Goal: Information Seeking & Learning: Learn about a topic

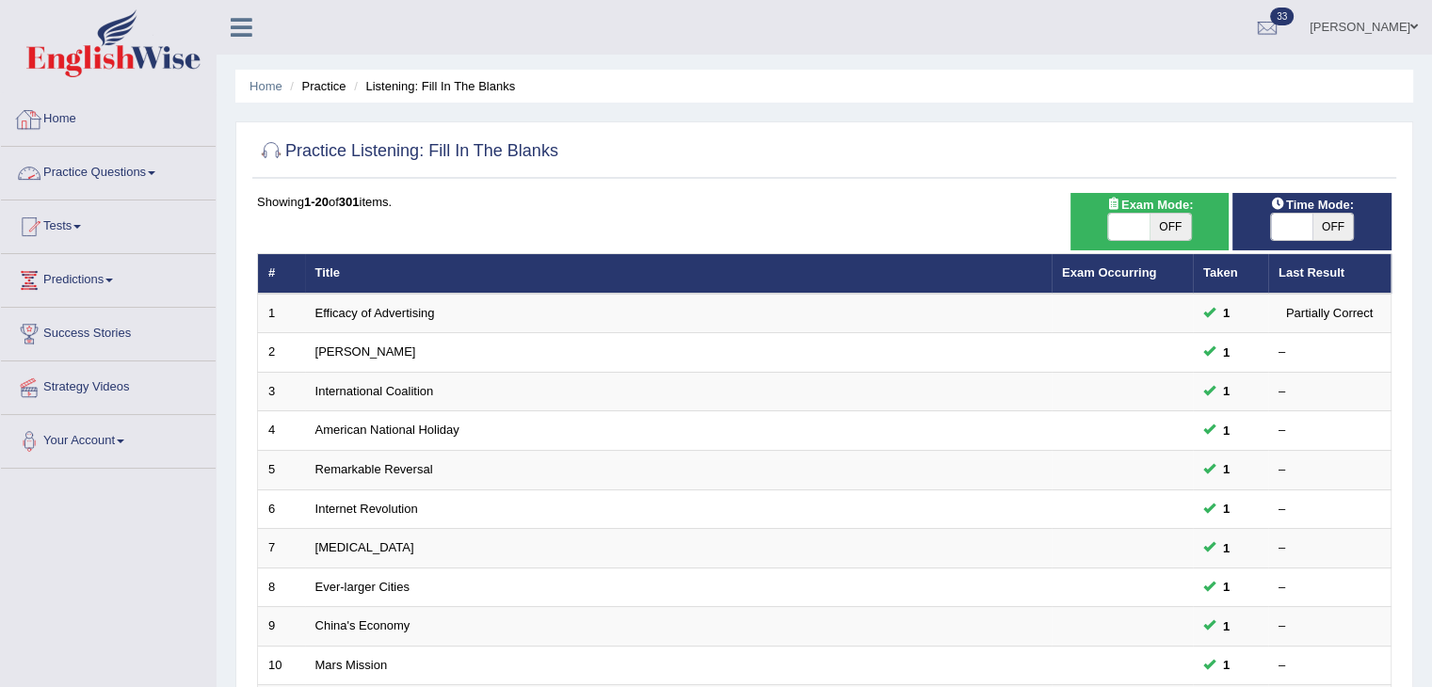
click at [132, 167] on link "Practice Questions" at bounding box center [108, 170] width 215 height 47
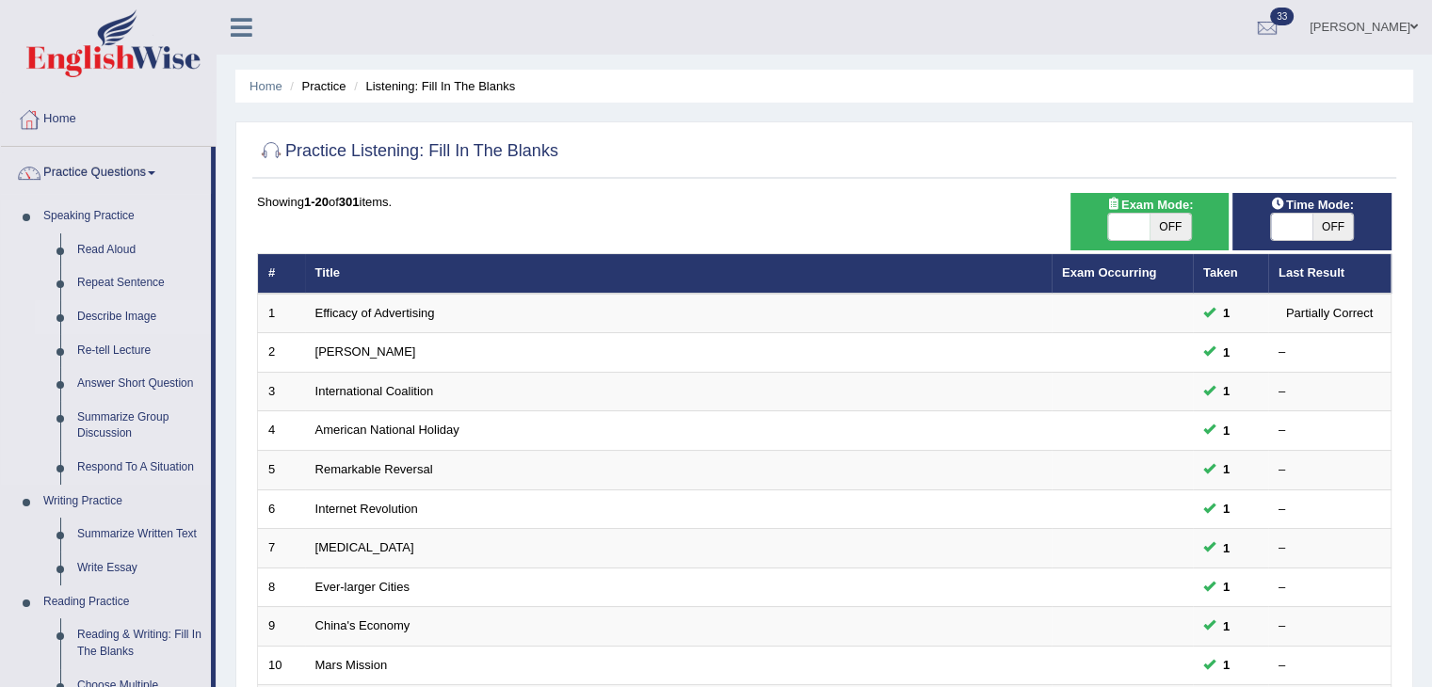
click at [114, 314] on link "Describe Image" at bounding box center [140, 317] width 142 height 34
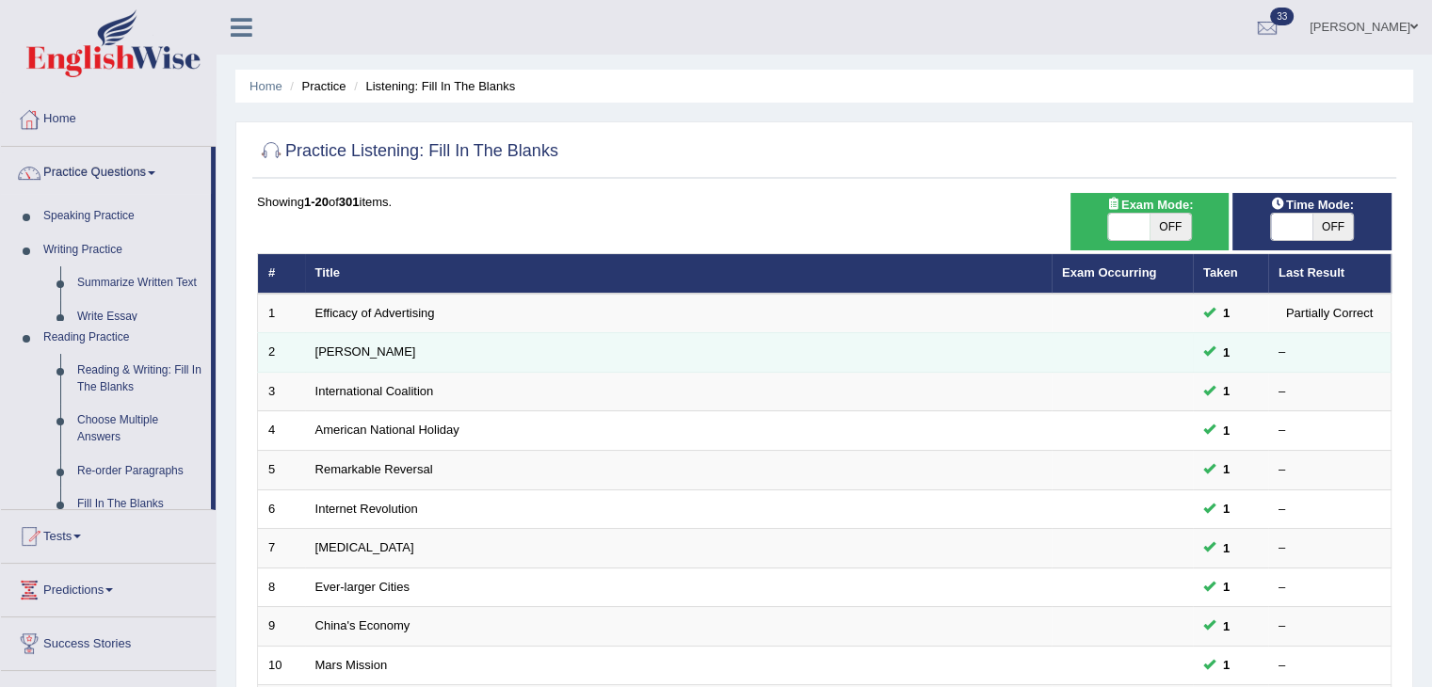
scroll to position [707, 0]
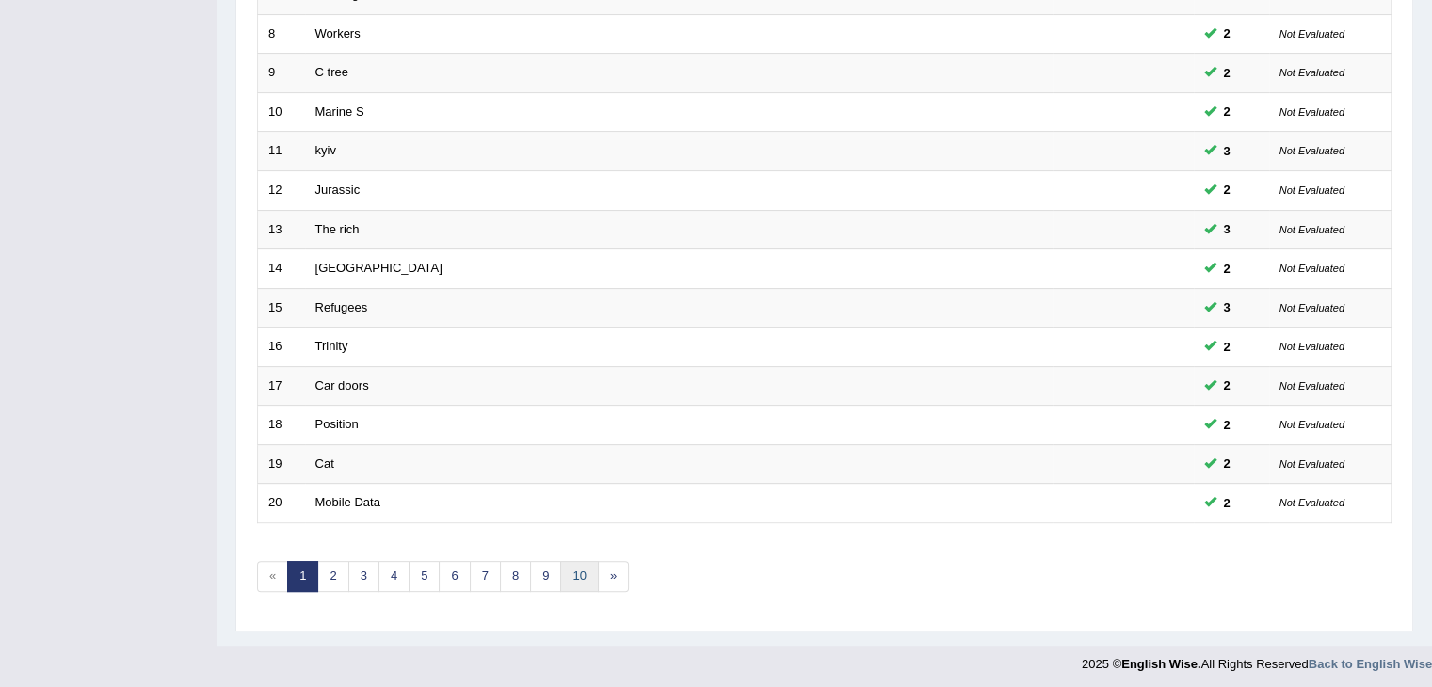
click at [583, 567] on link "10" at bounding box center [579, 576] width 38 height 31
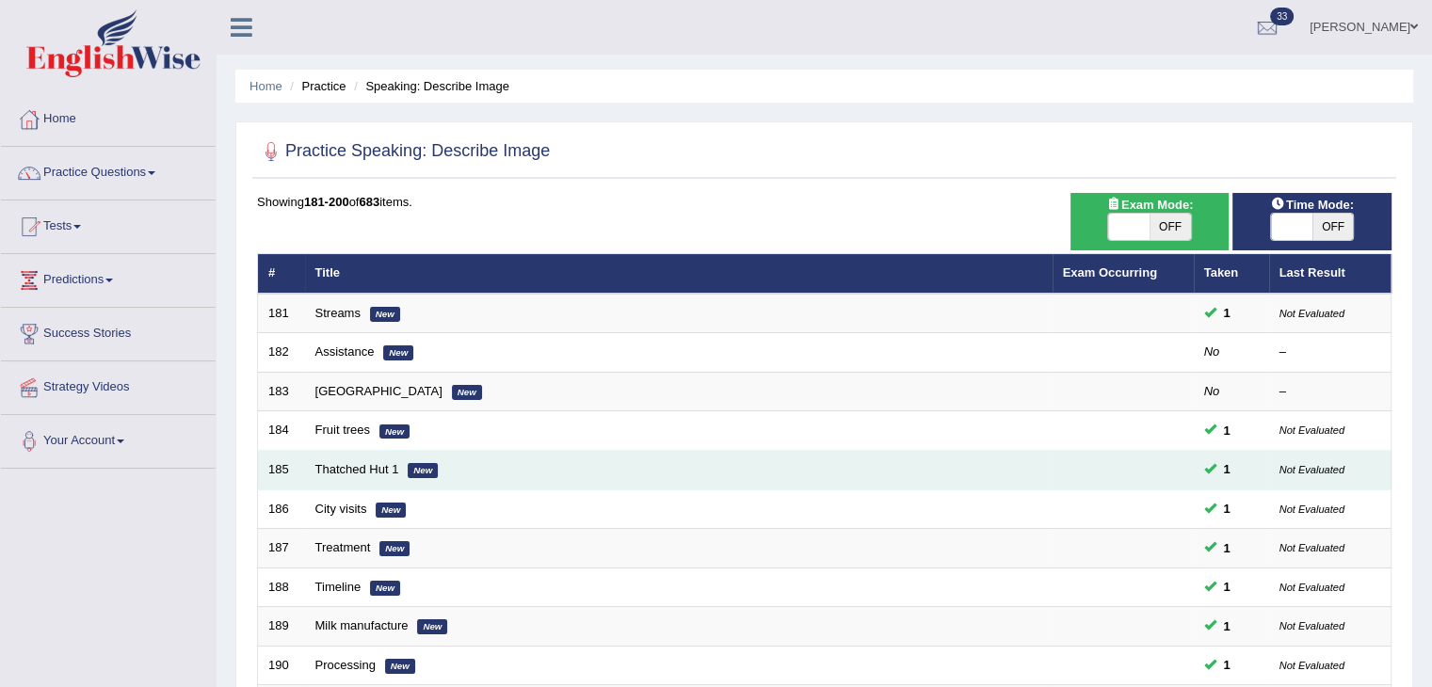
scroll to position [554, 0]
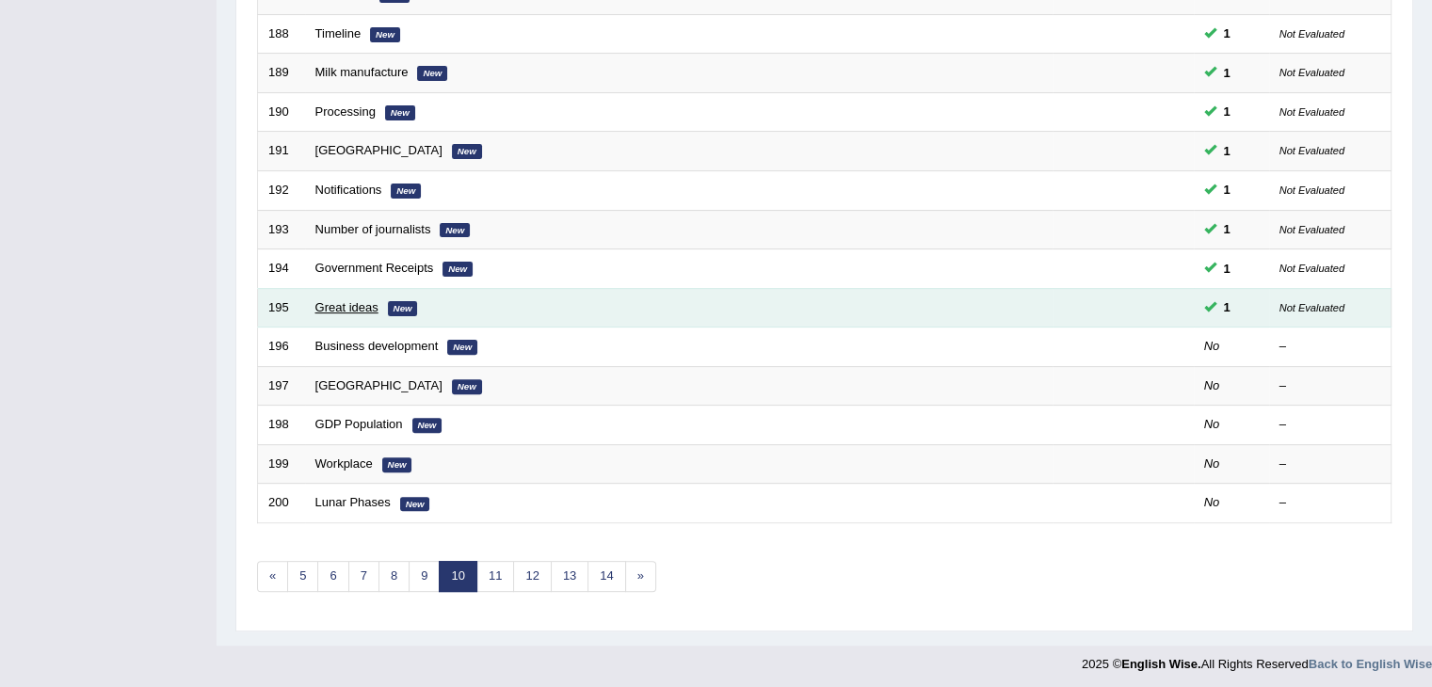
click at [335, 303] on link "Great ideas" at bounding box center [346, 307] width 63 height 14
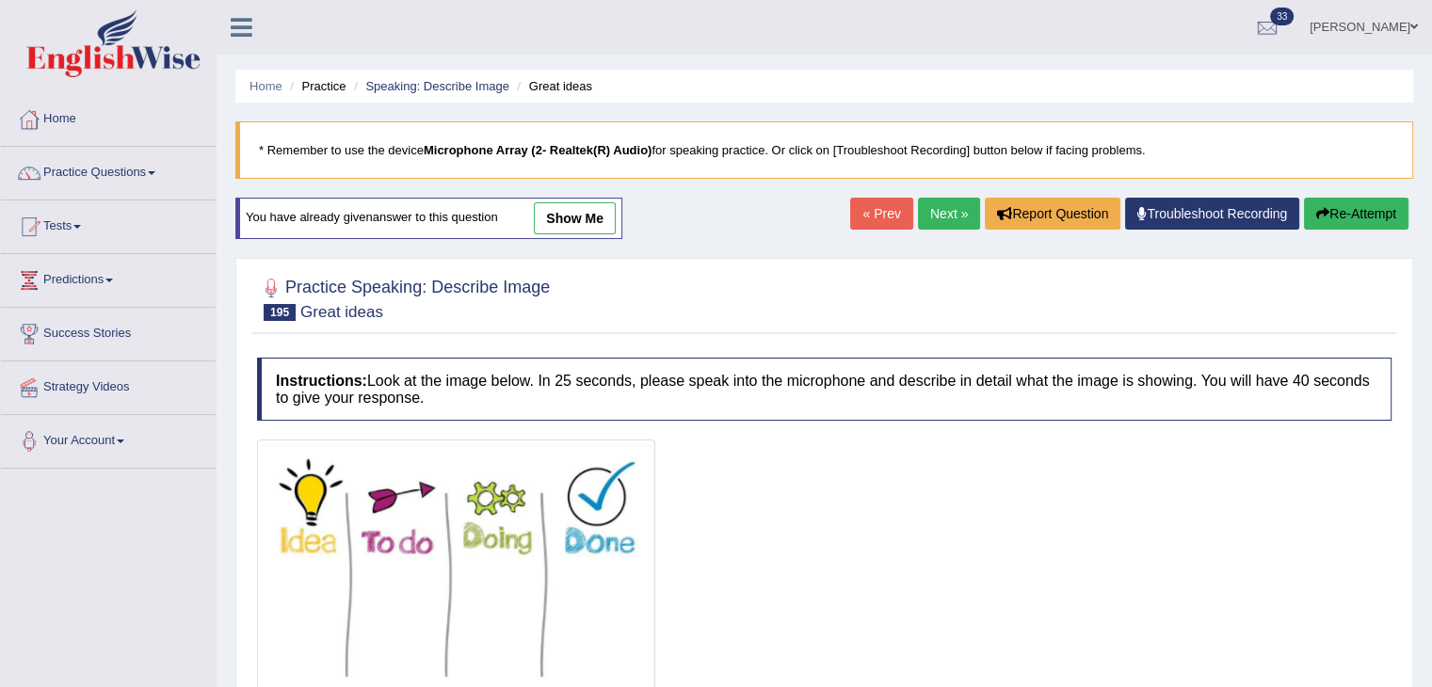
click at [927, 196] on div "Home Practice Speaking: Describe Image Great ideas * Remember to use the device…" at bounding box center [825, 471] width 1216 height 942
click at [928, 201] on link "Next »" at bounding box center [949, 214] width 62 height 32
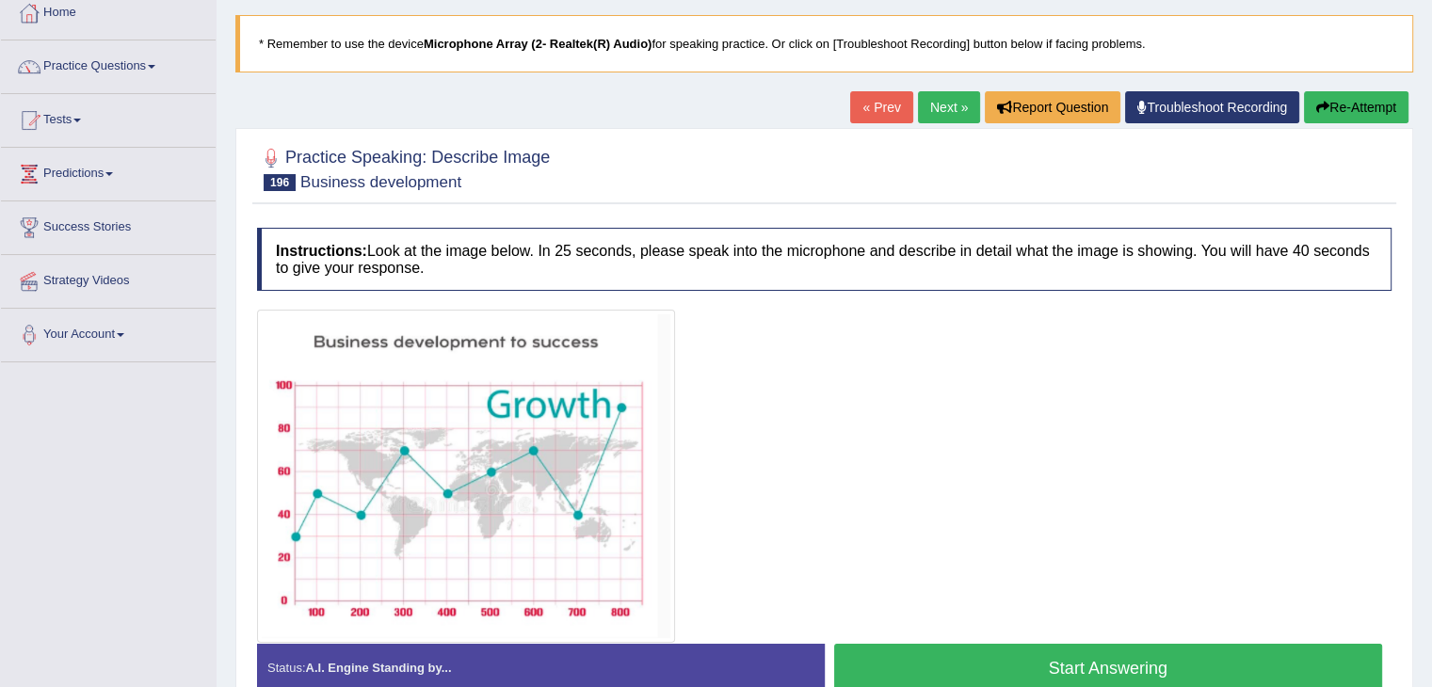
scroll to position [105, 0]
click at [951, 93] on link "Next »" at bounding box center [949, 108] width 62 height 32
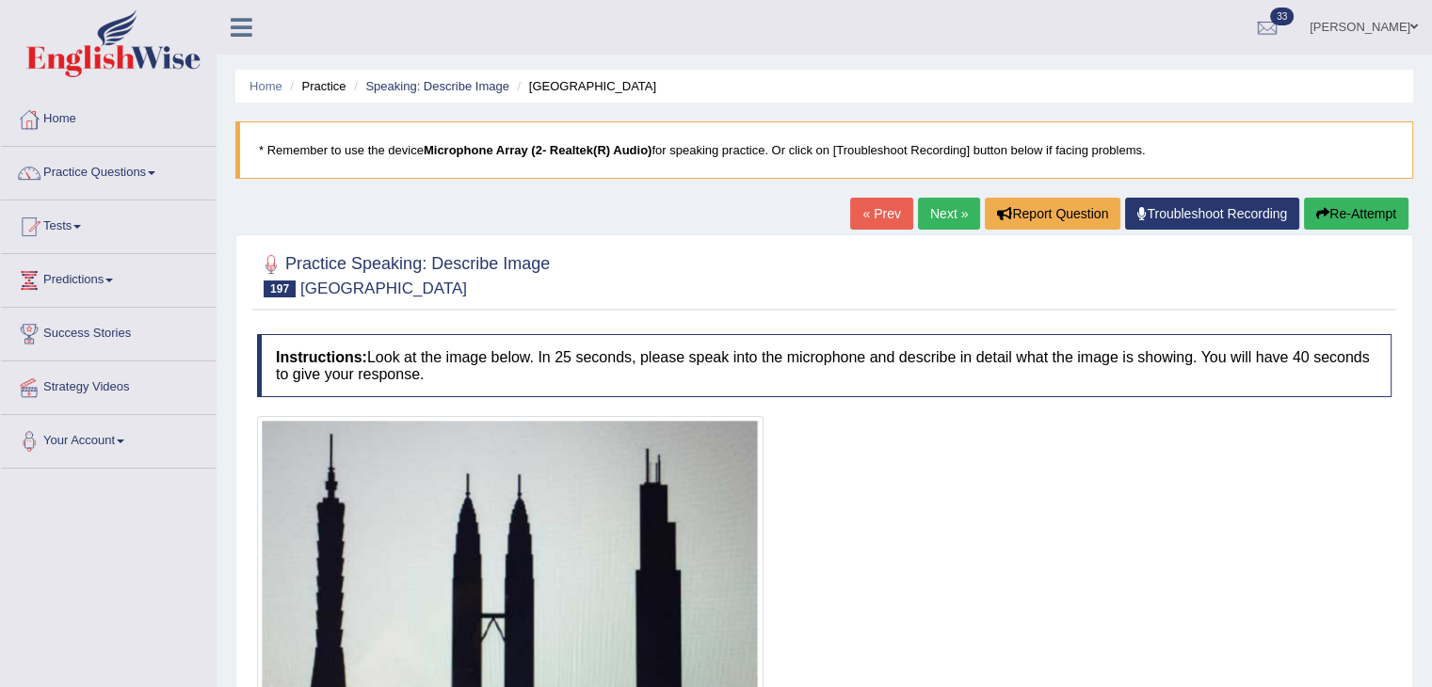
click at [943, 218] on link "Next »" at bounding box center [949, 214] width 62 height 32
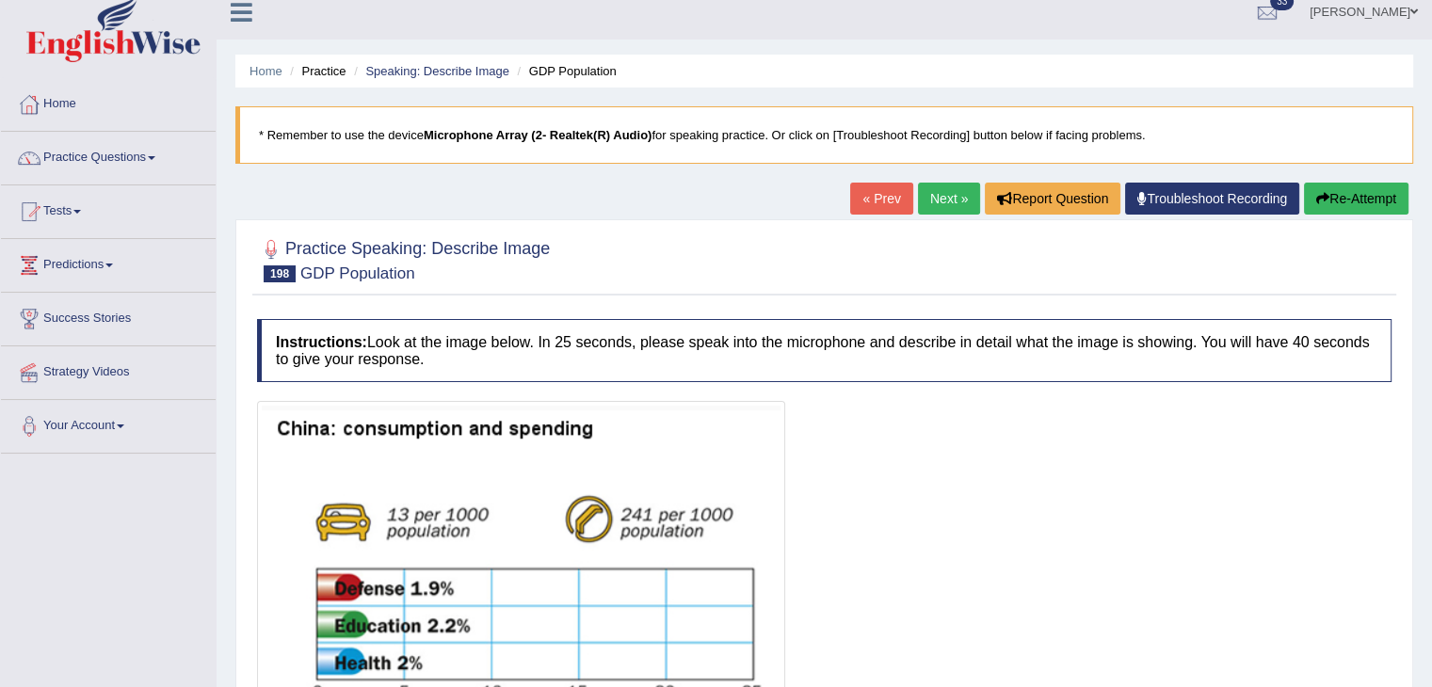
scroll to position [8, 0]
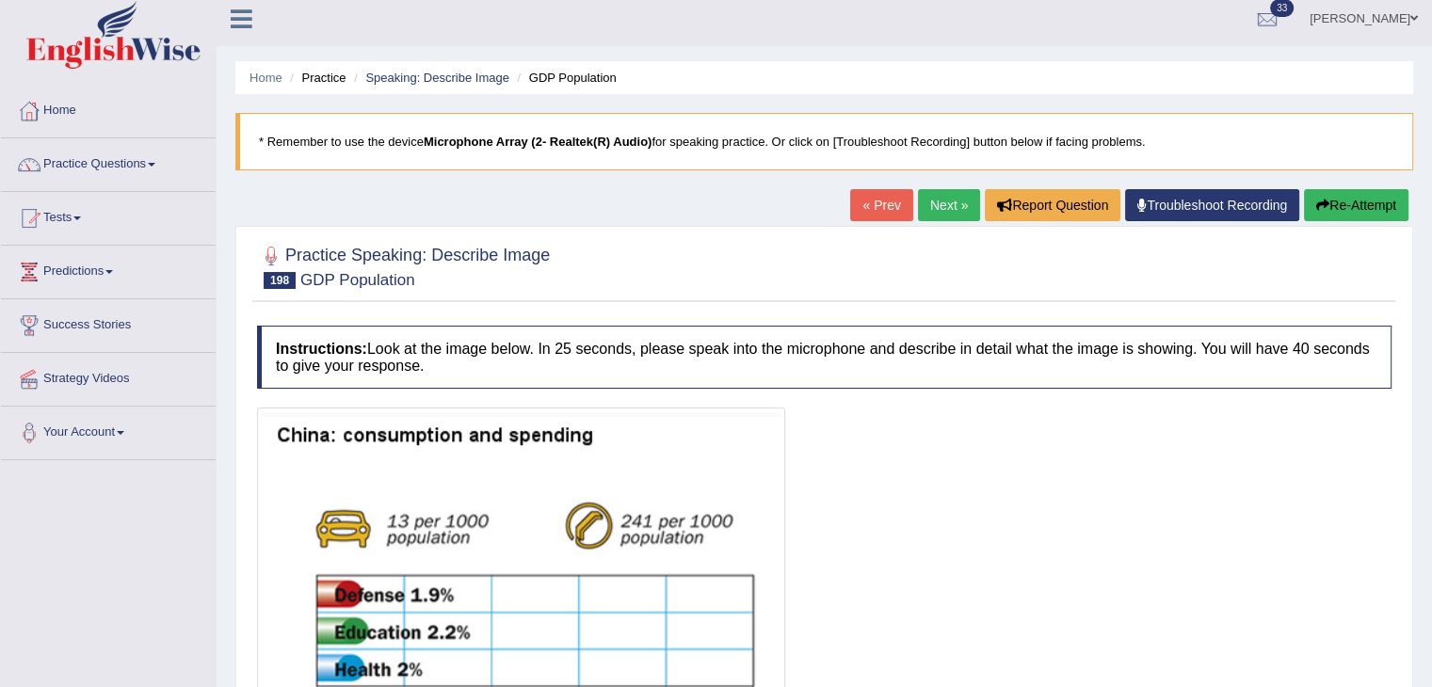
click at [934, 205] on link "Next »" at bounding box center [949, 205] width 62 height 32
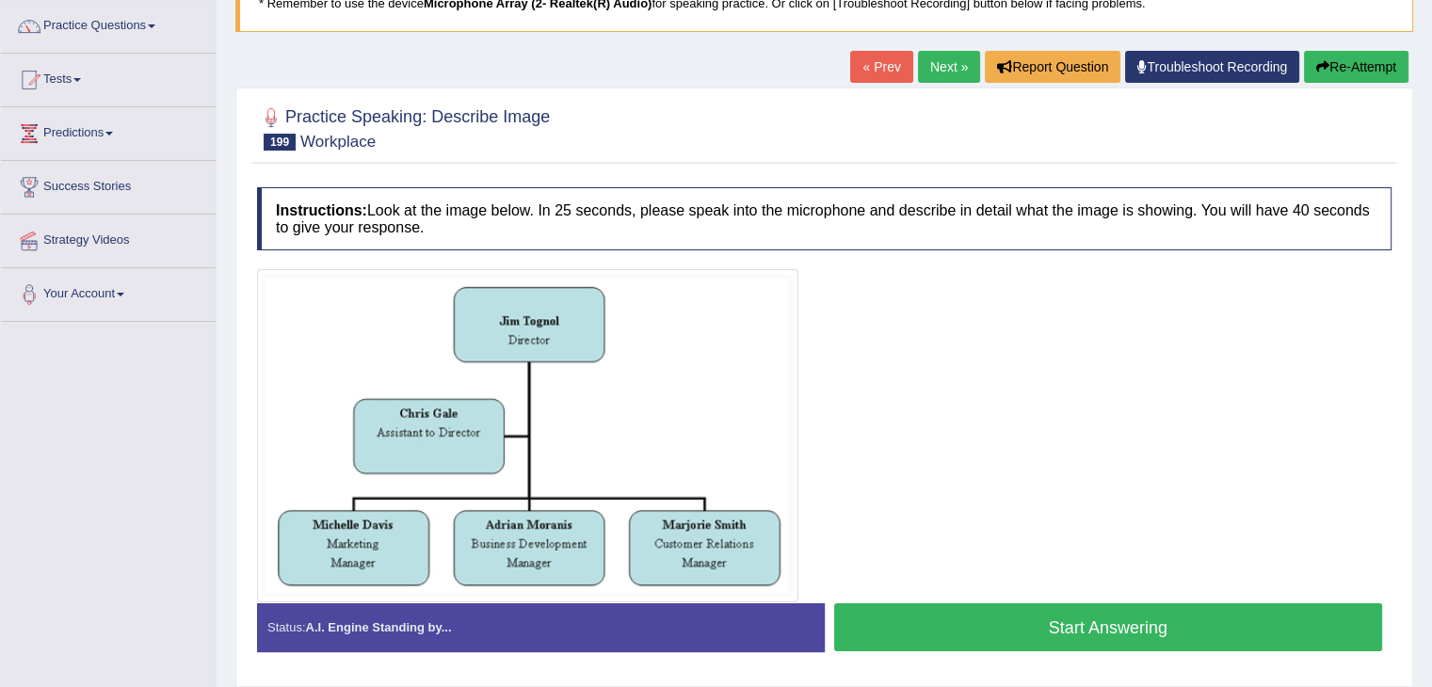
scroll to position [146, 0]
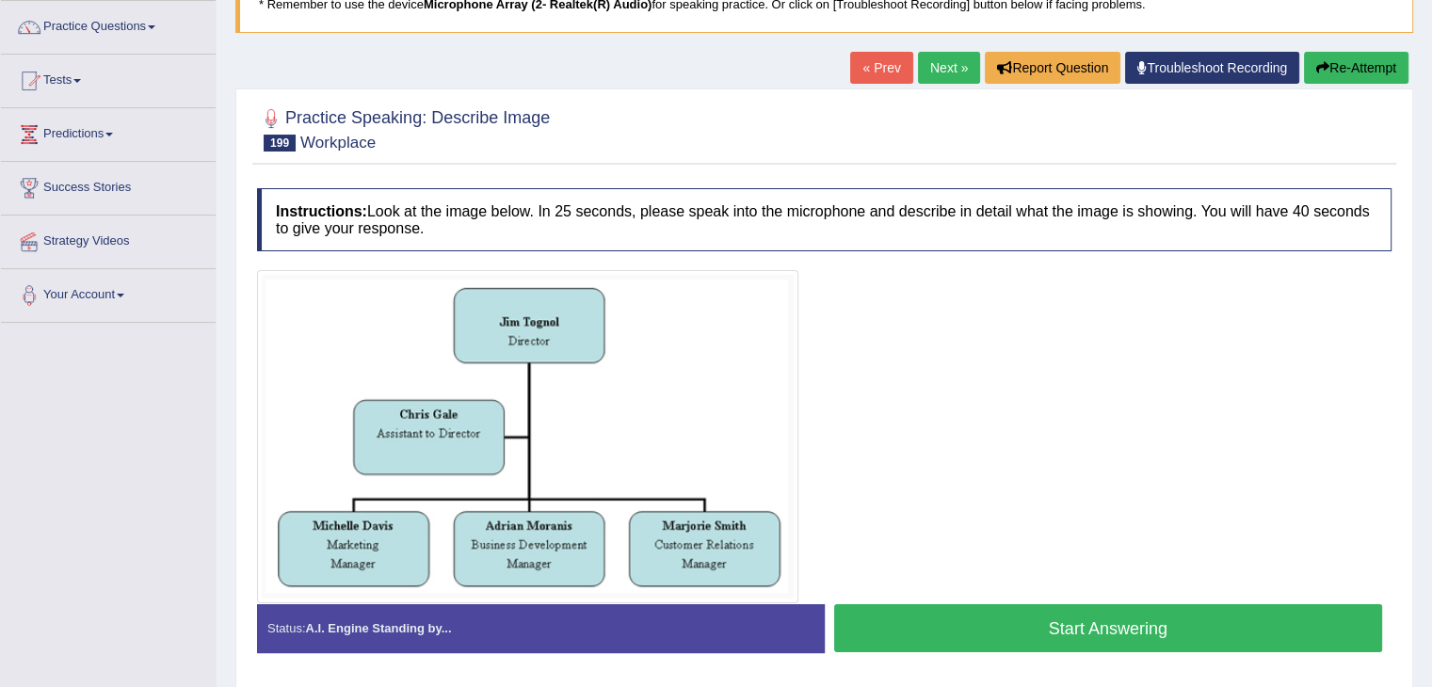
click at [949, 74] on link "Next »" at bounding box center [949, 68] width 62 height 32
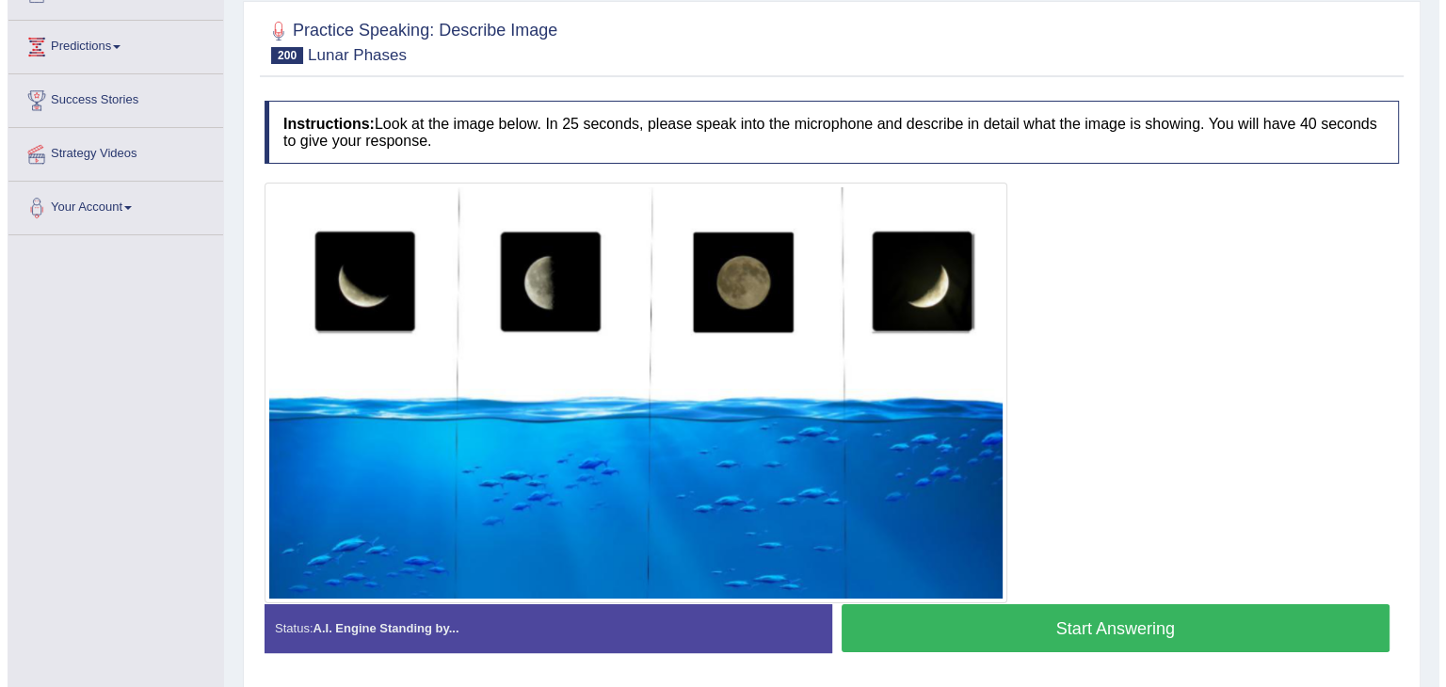
scroll to position [301, 0]
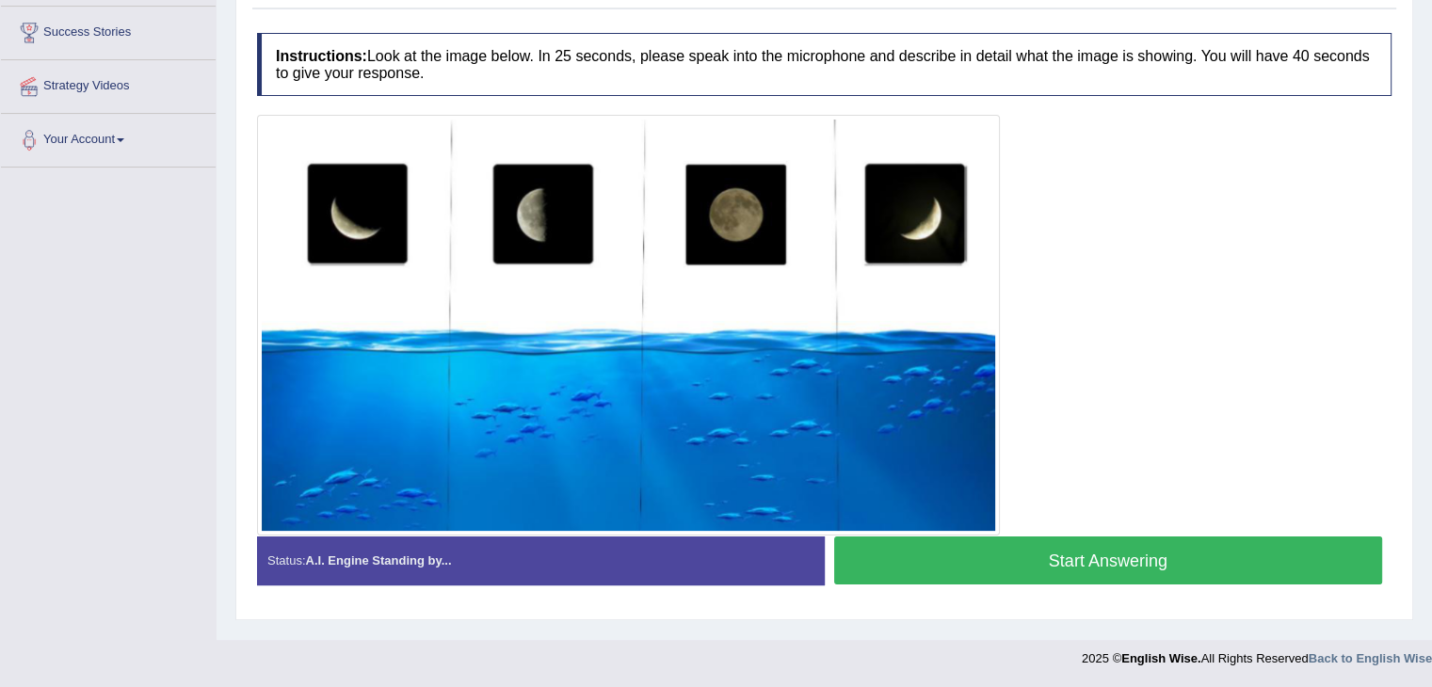
click at [1025, 572] on button "Start Answering" at bounding box center [1108, 561] width 549 height 48
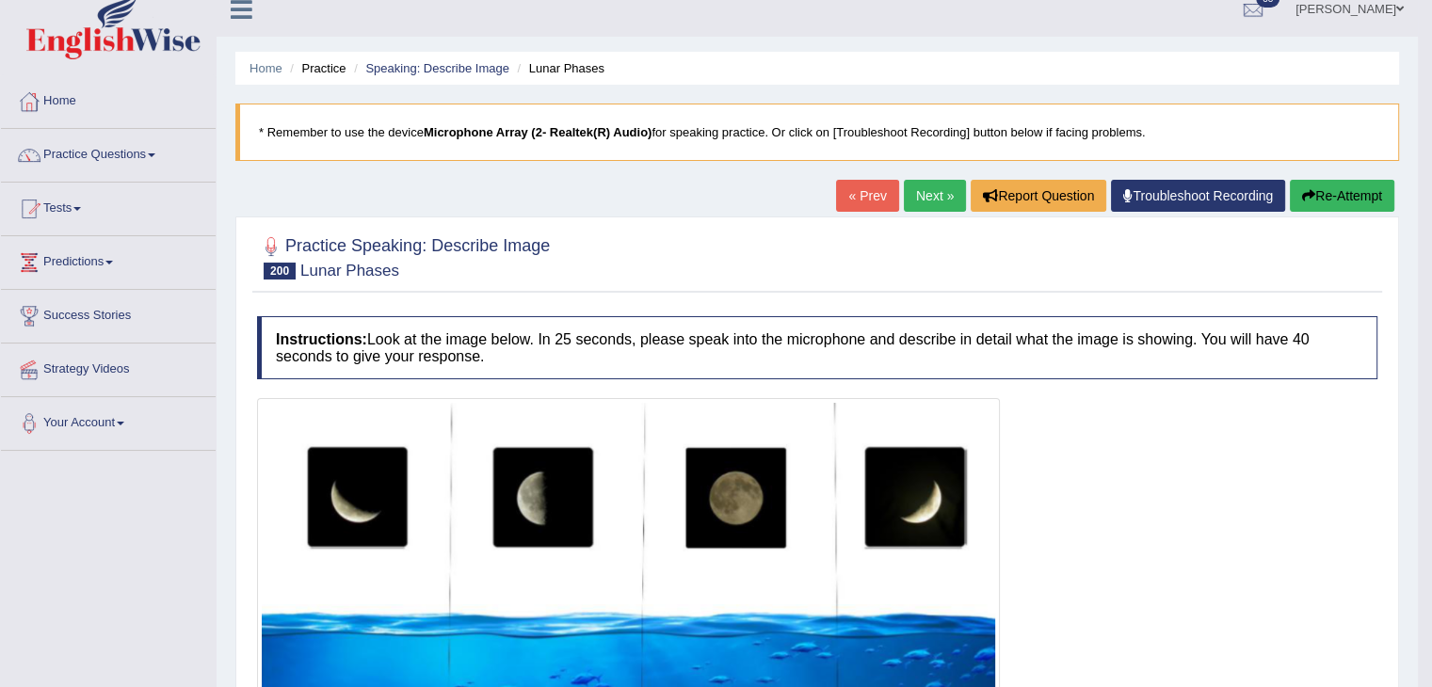
scroll to position [16, 0]
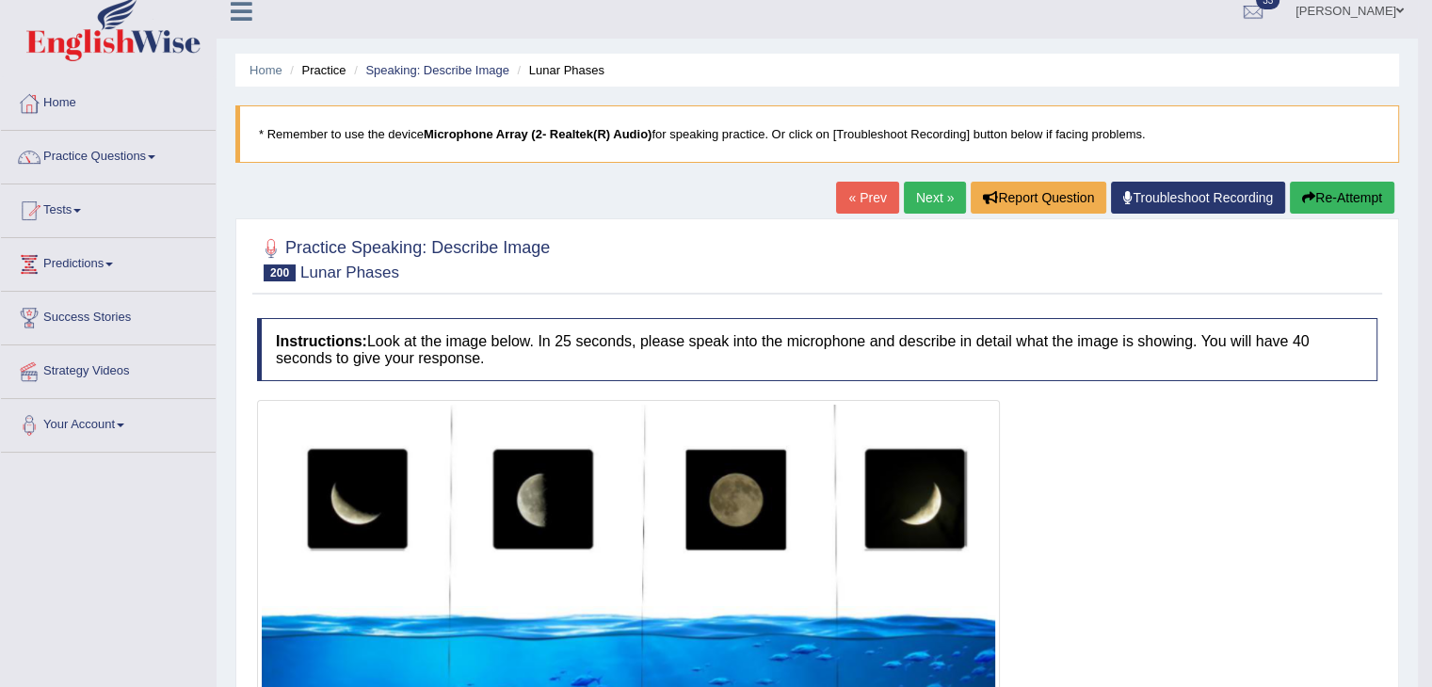
click at [908, 190] on link "Next »" at bounding box center [935, 198] width 62 height 32
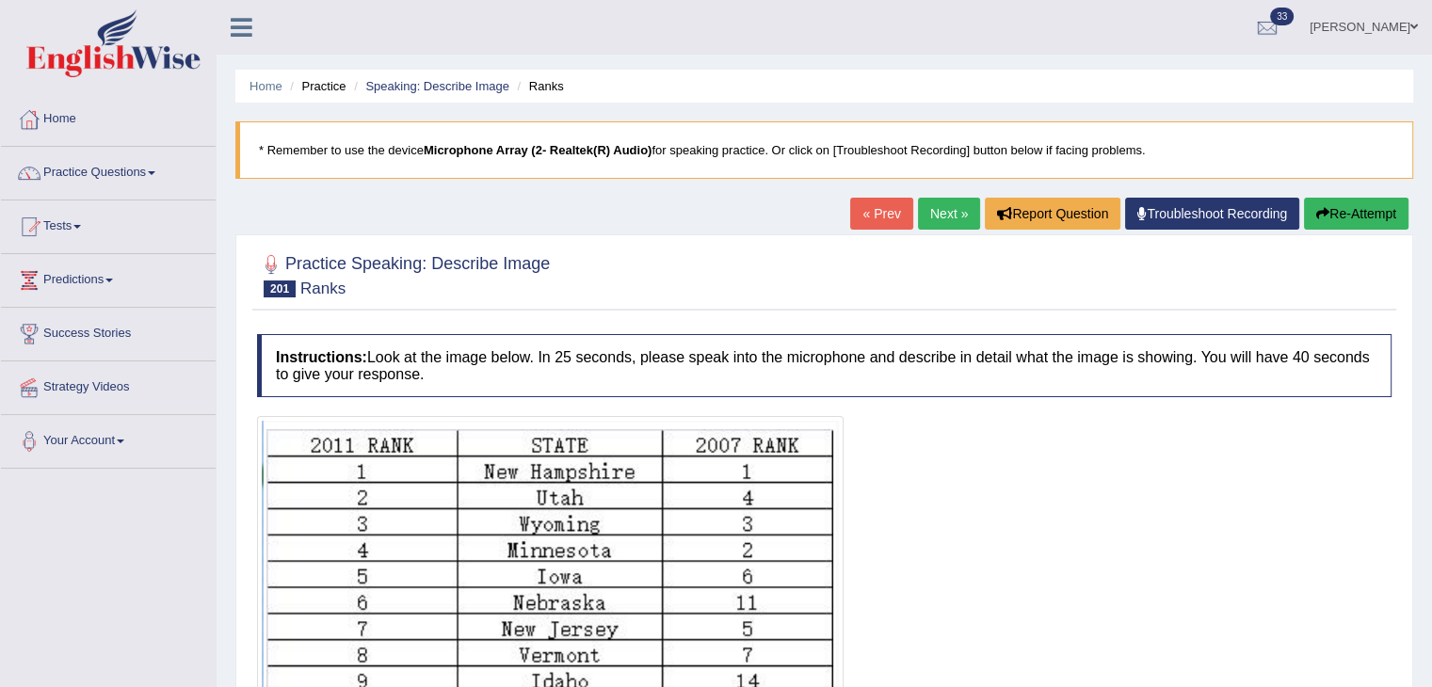
click at [925, 216] on link "Next »" at bounding box center [949, 214] width 62 height 32
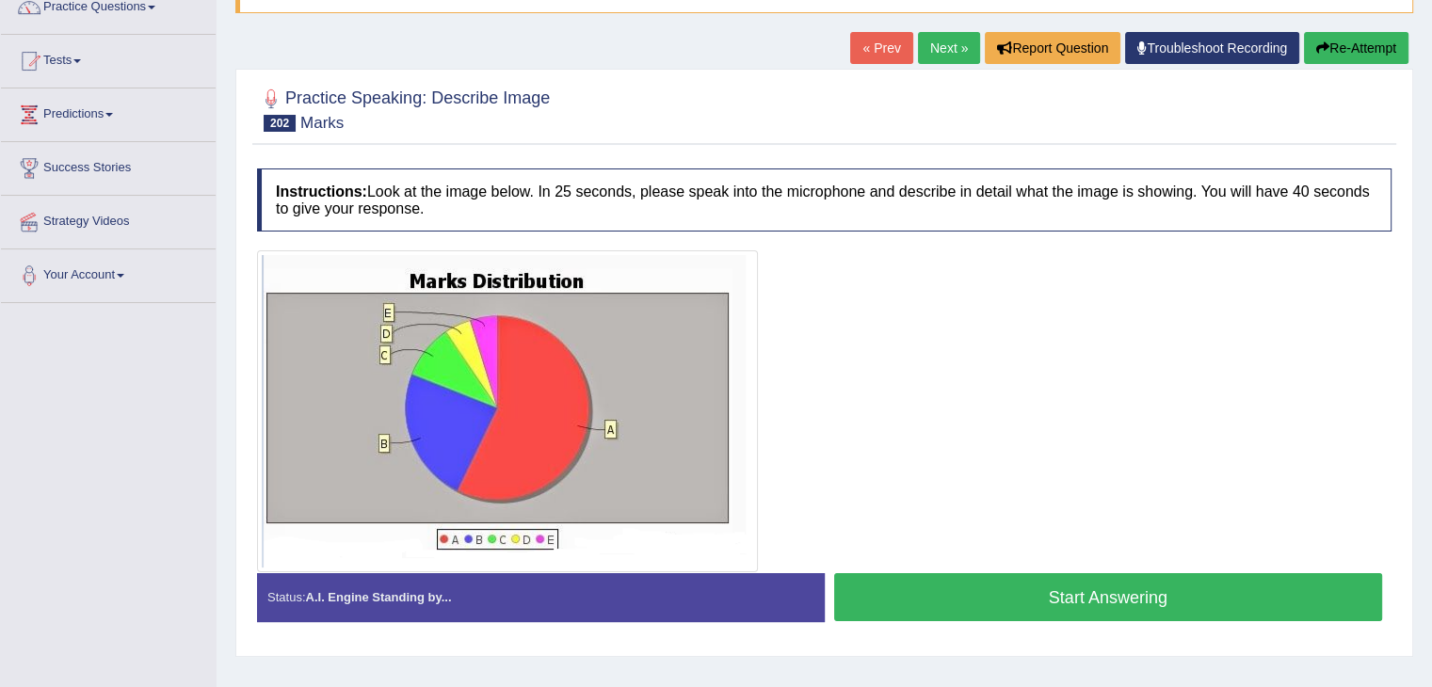
scroll to position [184, 0]
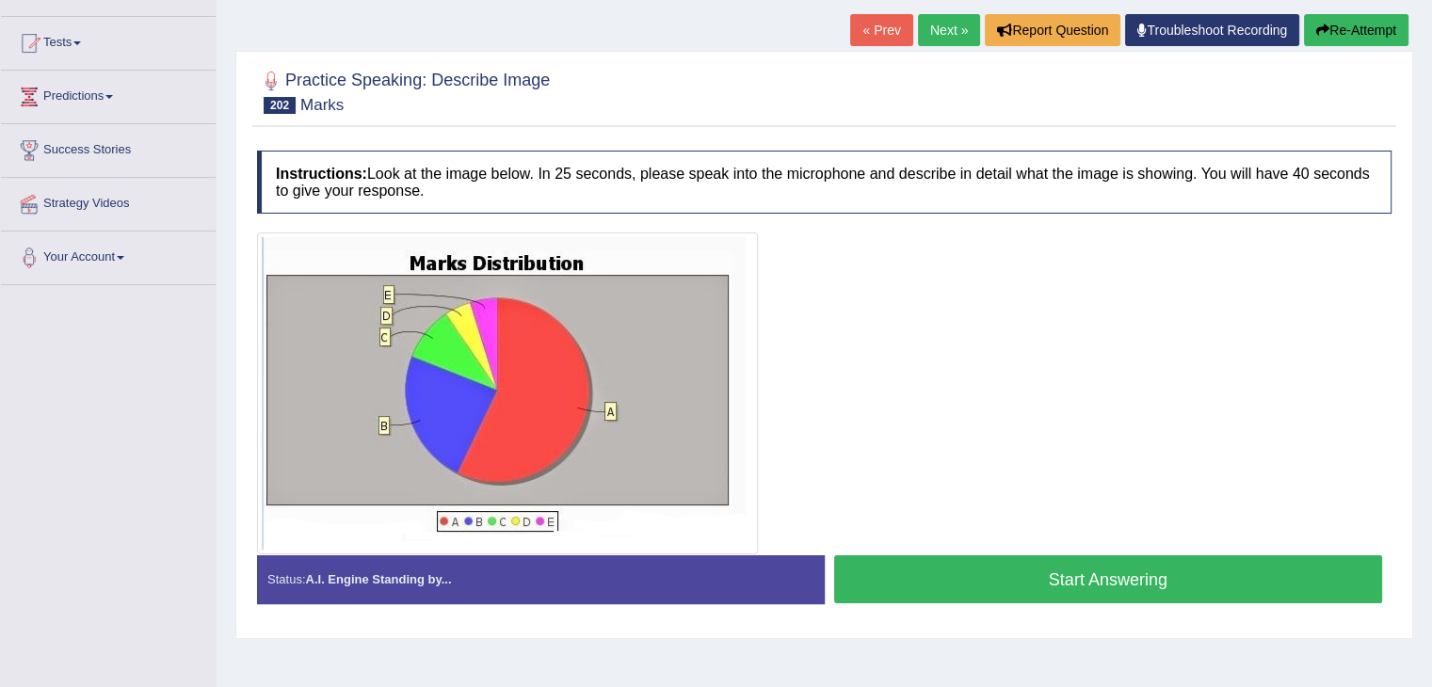
click at [934, 36] on link "Next »" at bounding box center [949, 30] width 62 height 32
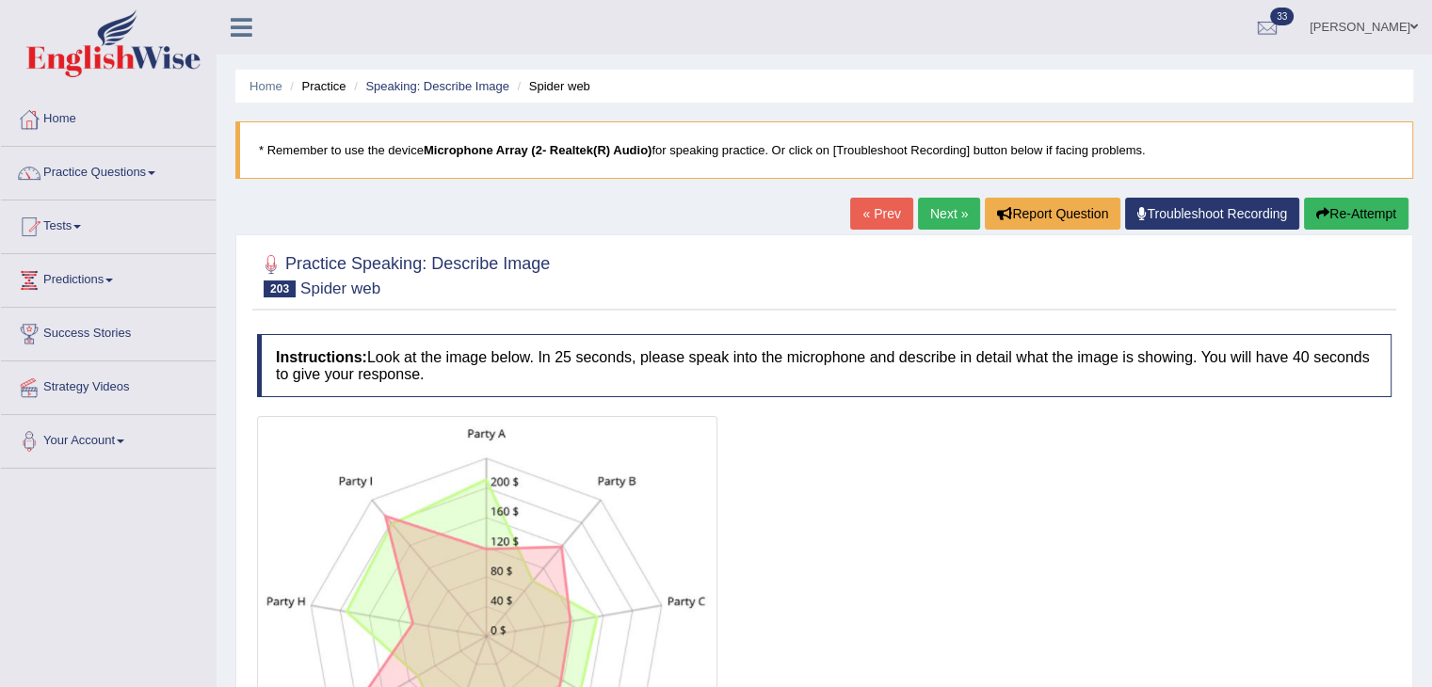
click at [956, 202] on link "Next »" at bounding box center [949, 214] width 62 height 32
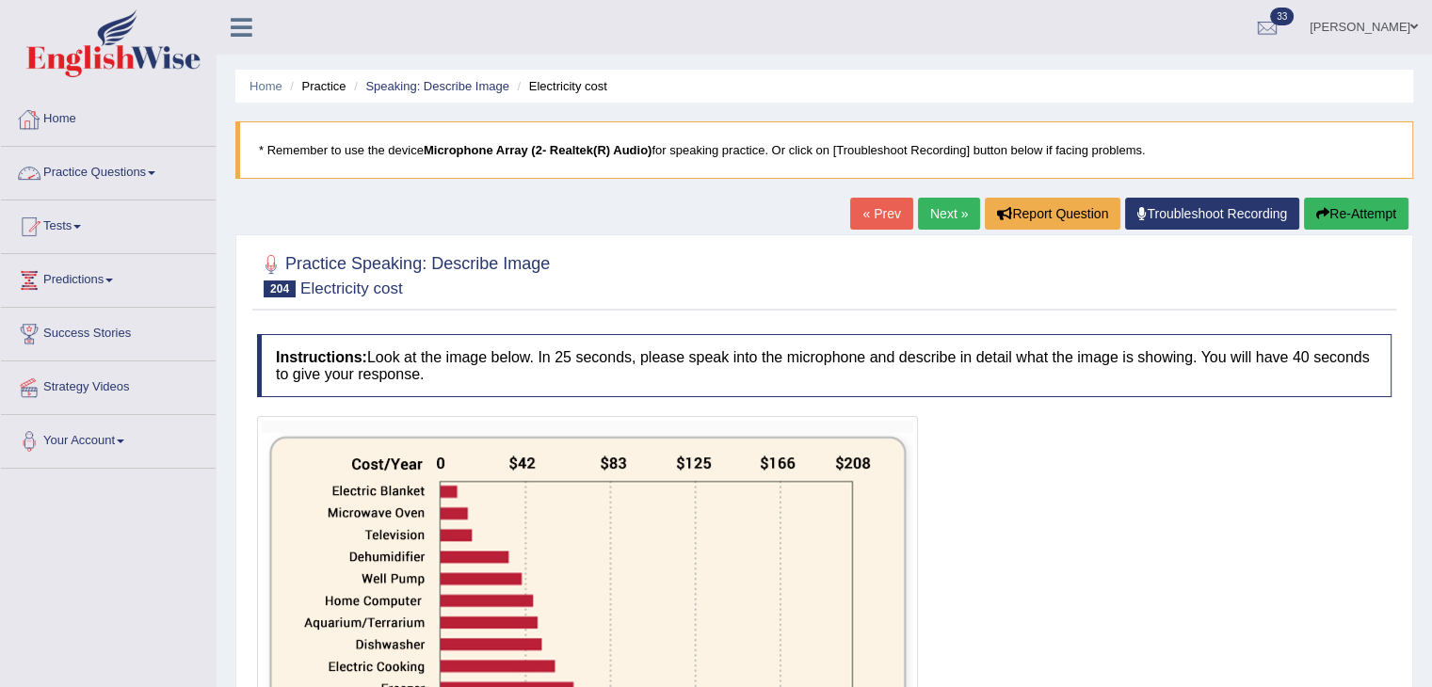
click at [157, 175] on link "Practice Questions" at bounding box center [108, 170] width 215 height 47
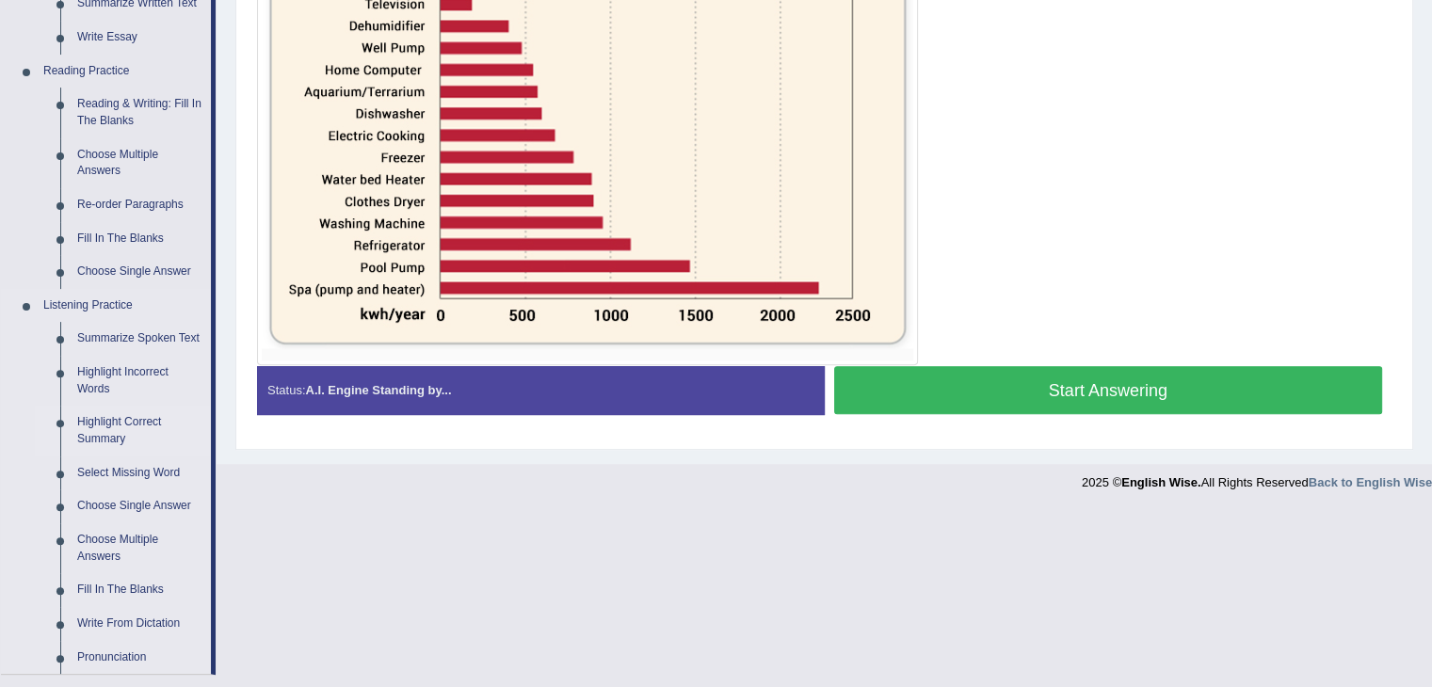
scroll to position [501, 0]
